Goal: Find specific page/section: Find specific page/section

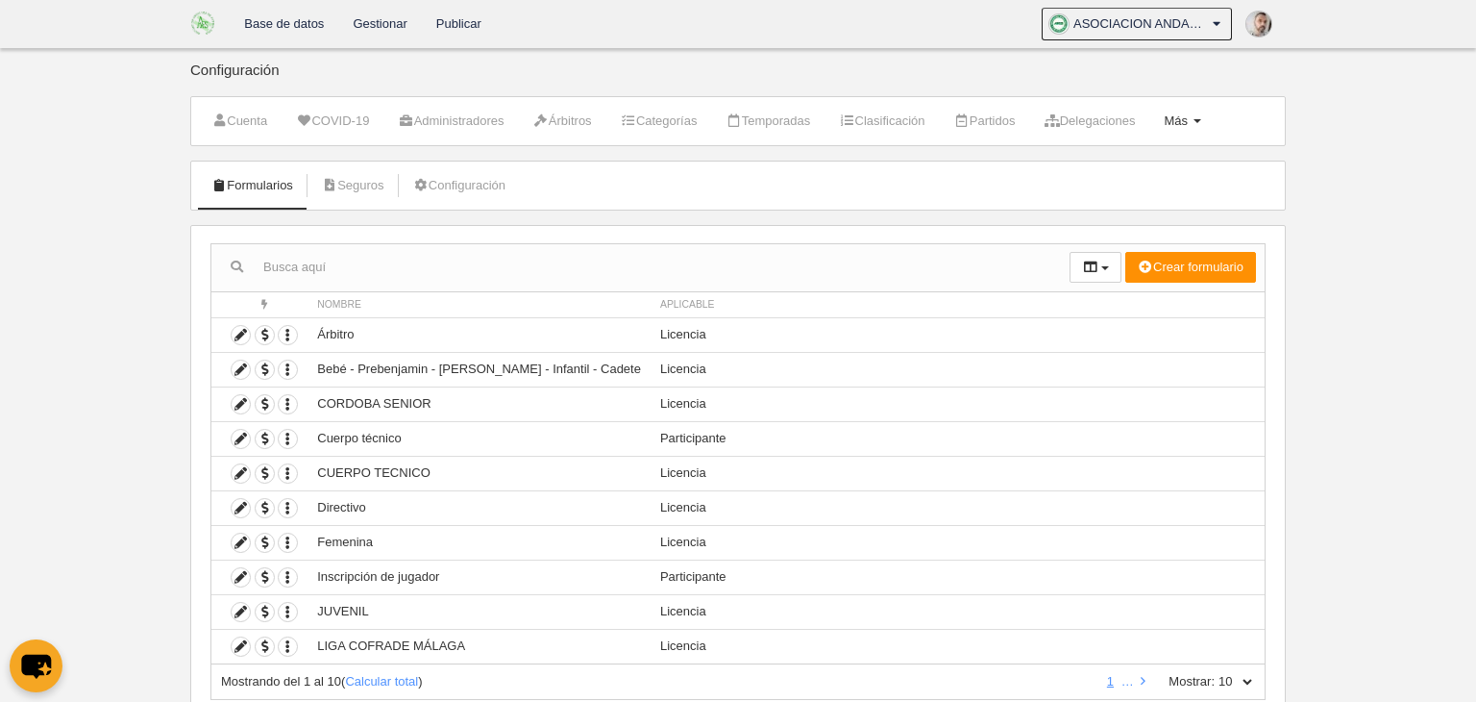
click at [1188, 118] on span "Más" at bounding box center [1176, 120] width 24 height 14
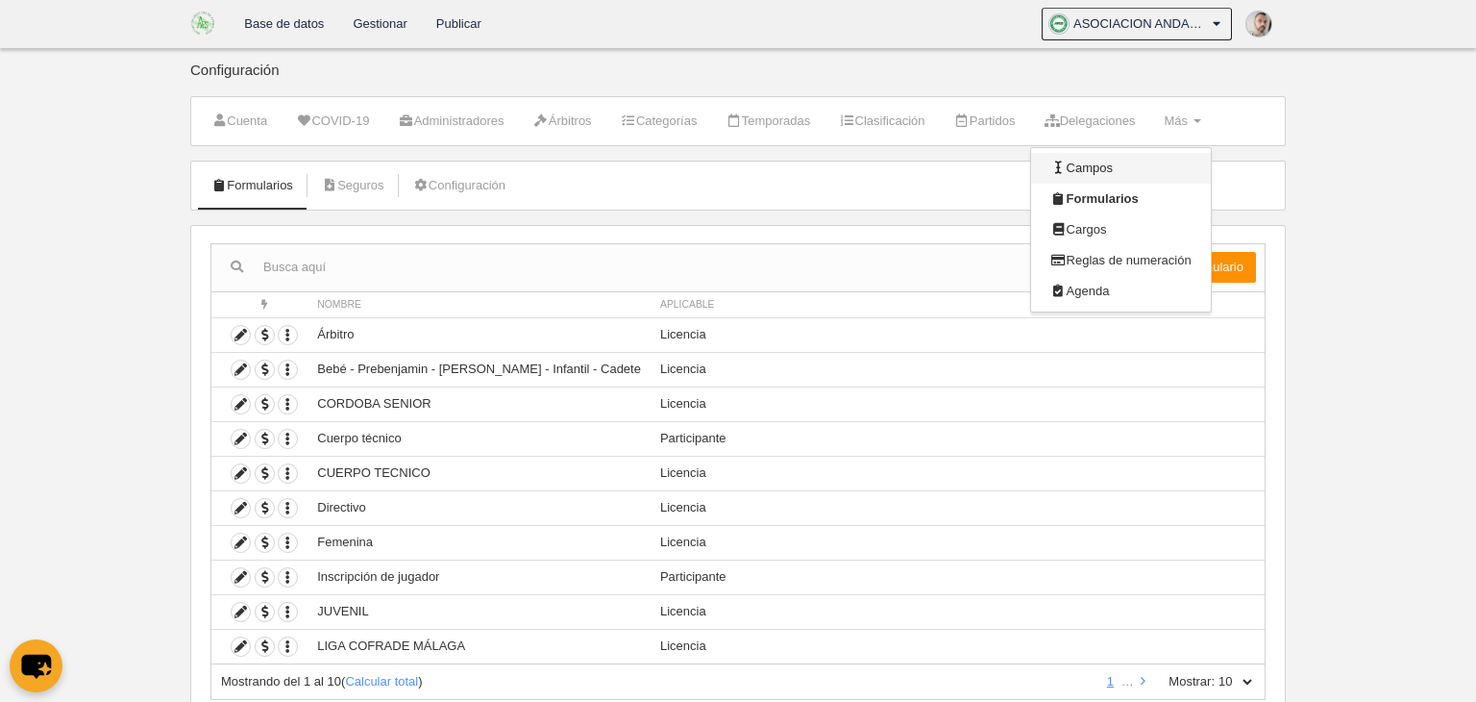
click at [1112, 170] on link "Campos" at bounding box center [1120, 168] width 179 height 31
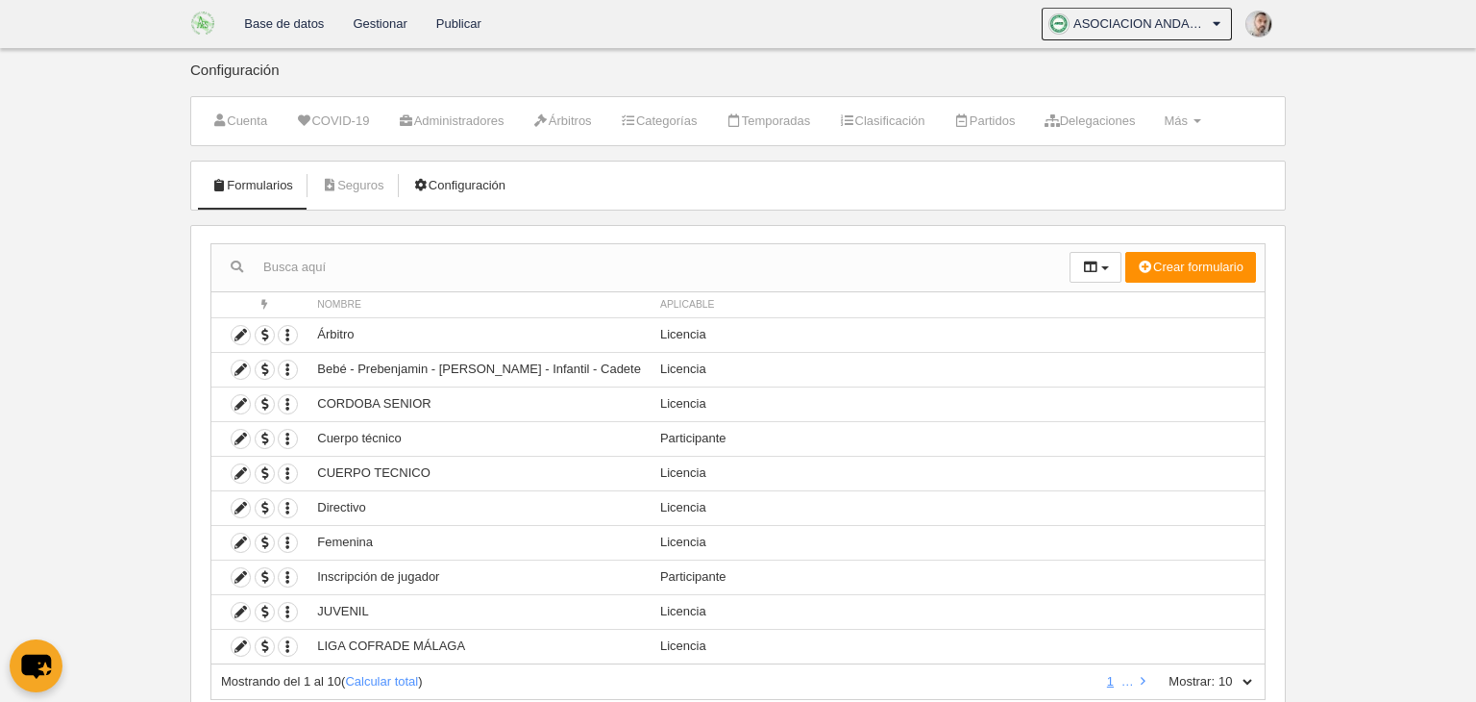
click at [482, 181] on link "Configuración" at bounding box center [459, 185] width 113 height 29
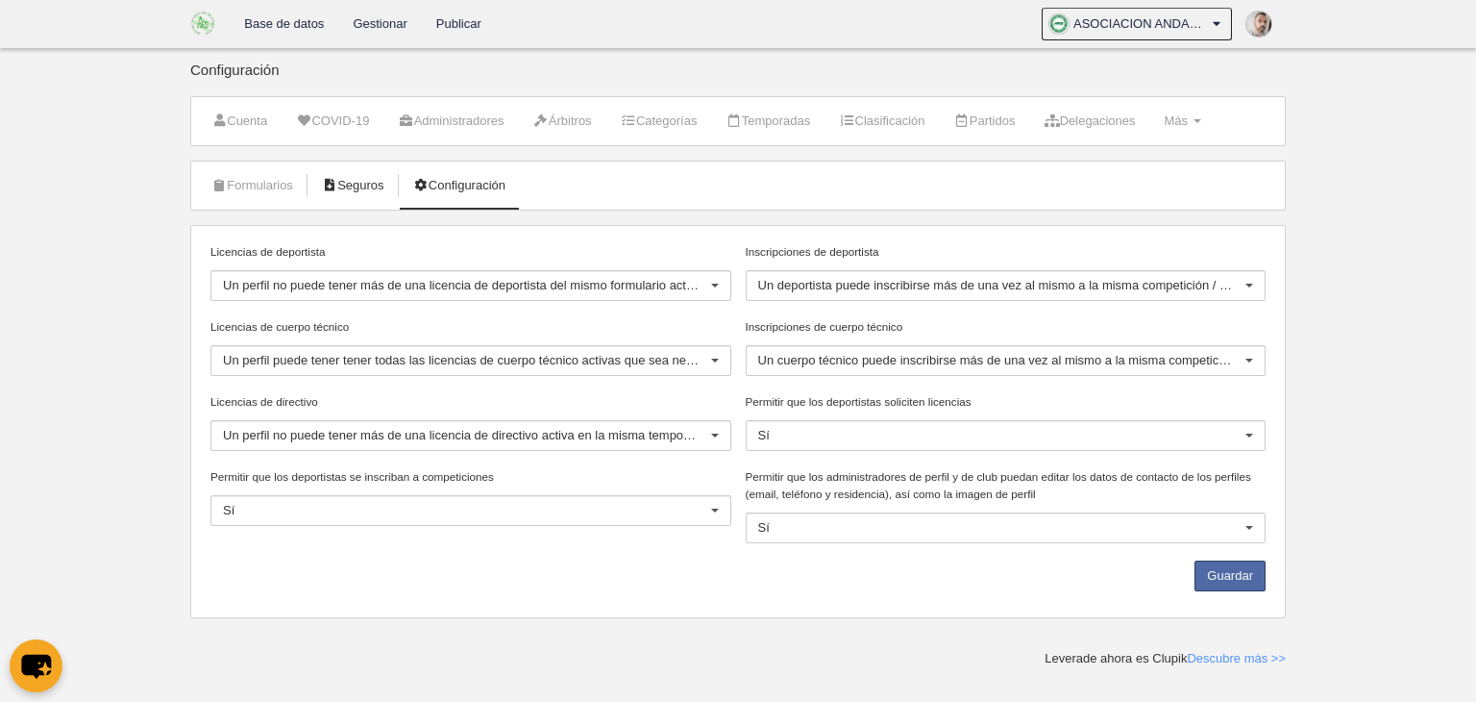
click at [374, 189] on link "Seguros" at bounding box center [353, 185] width 84 height 29
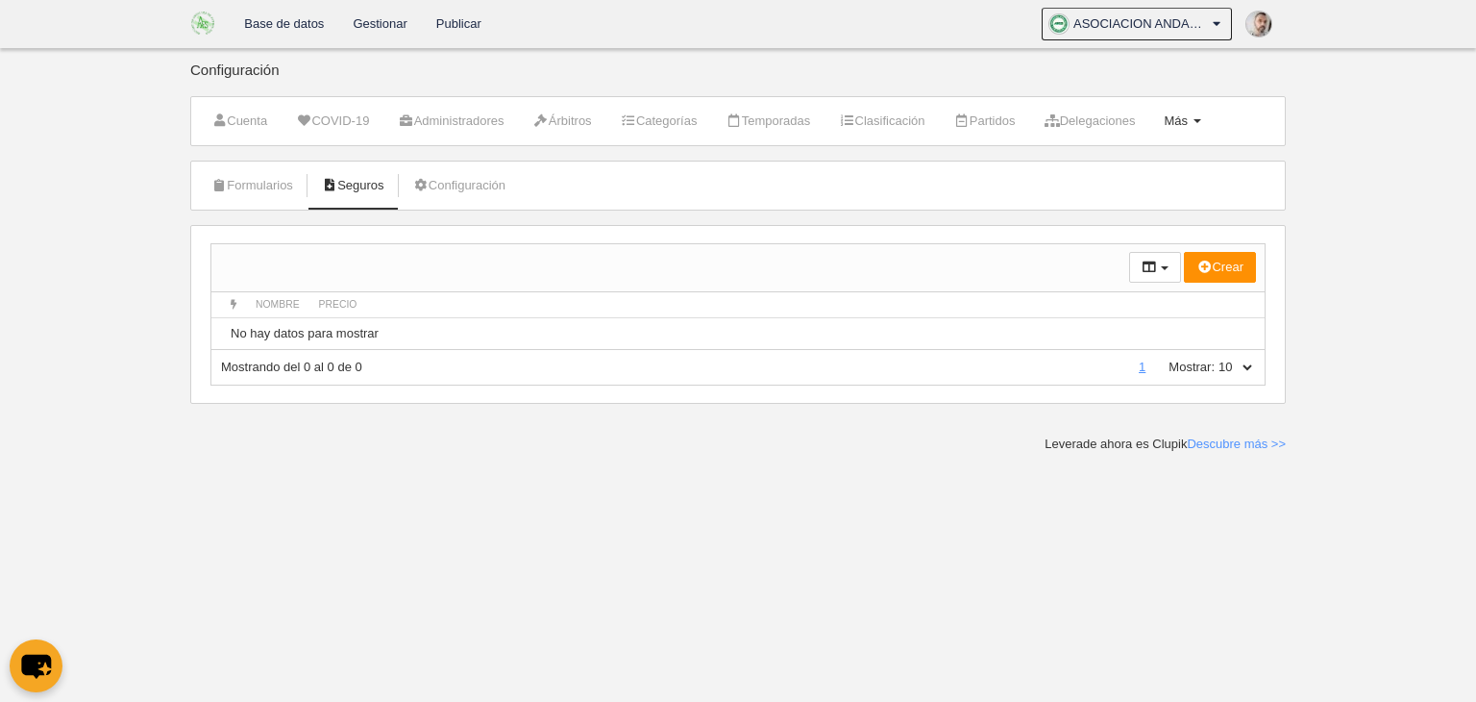
click at [1188, 121] on span "Más" at bounding box center [1176, 120] width 24 height 14
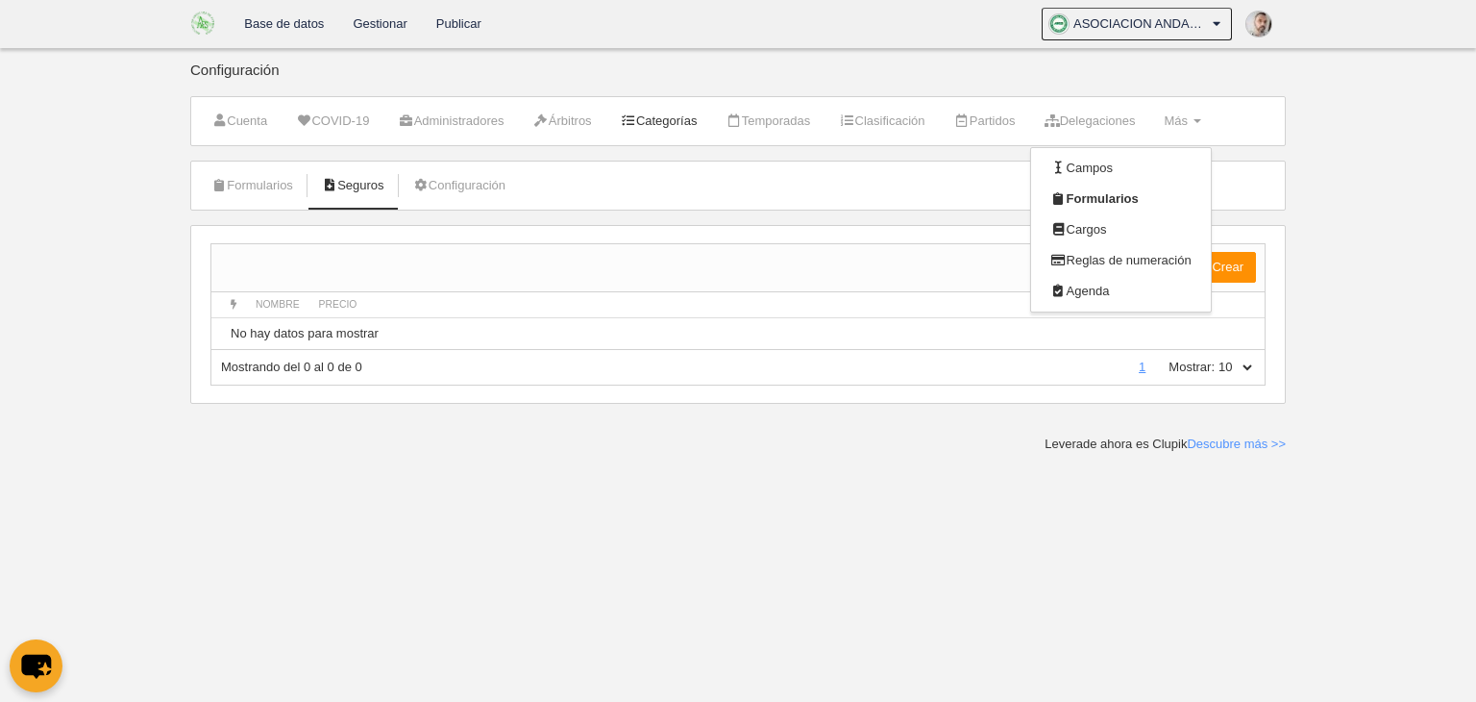
click at [673, 118] on link "Categorías" at bounding box center [659, 121] width 98 height 29
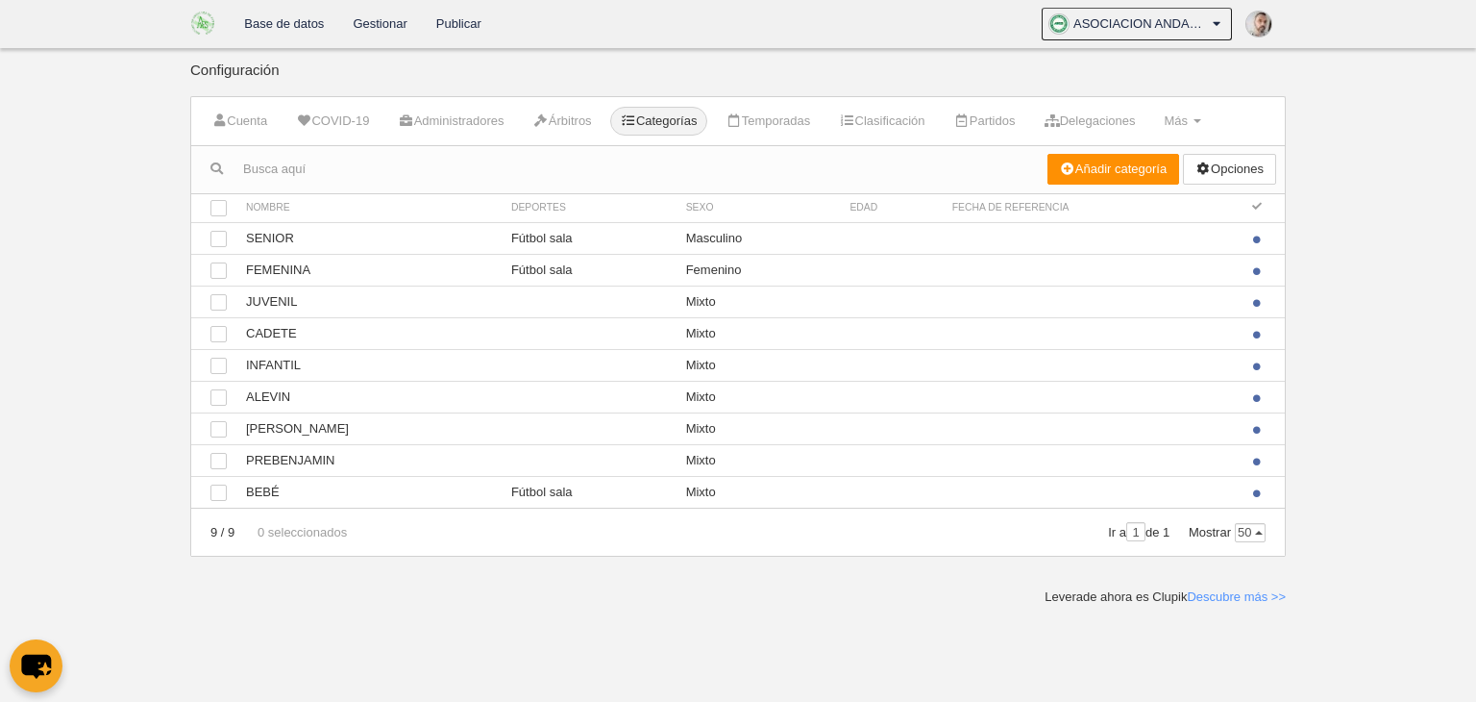
click at [468, 28] on link "Publicar" at bounding box center [459, 24] width 74 height 48
